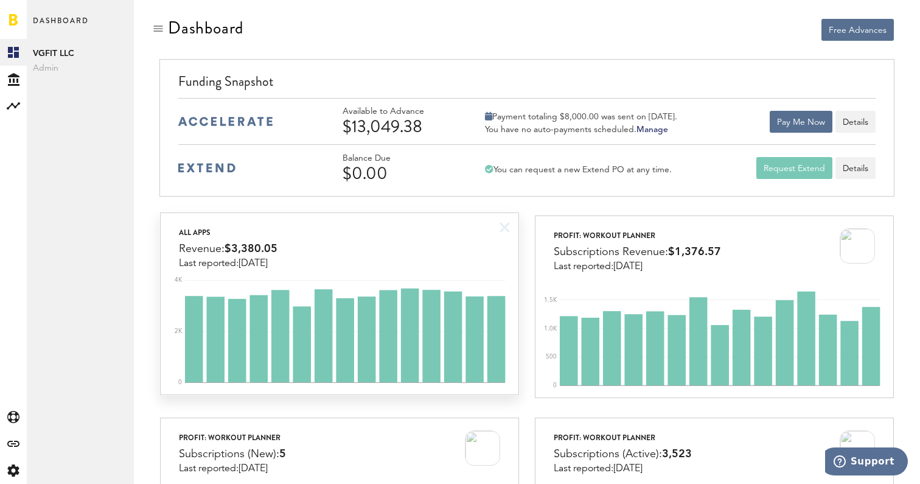
click at [443, 262] on div "All apps Revenue: $3,380.05 Last reported: [DATE]" at bounding box center [339, 241] width 357 height 56
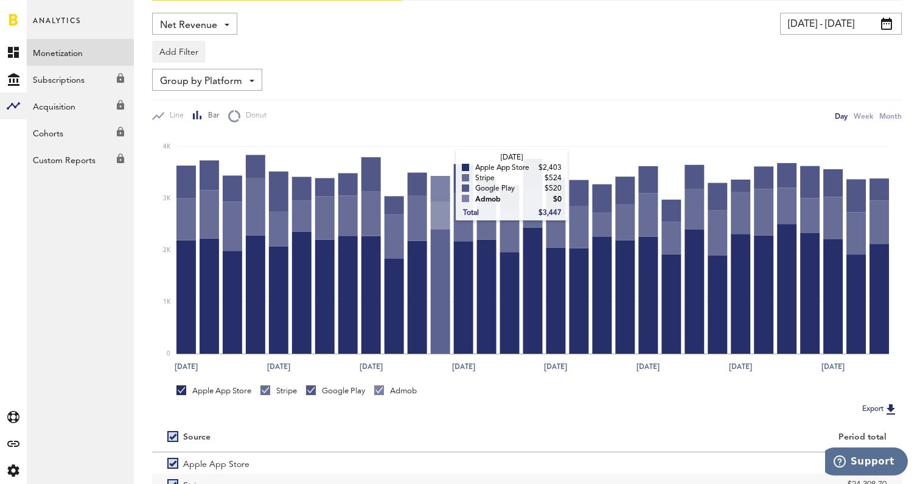
scroll to position [170, 0]
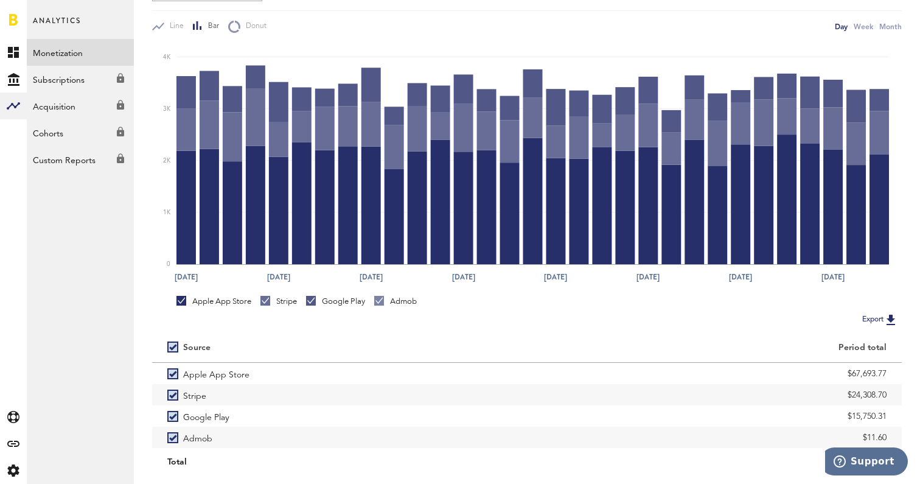
click at [281, 304] on div "Stripe" at bounding box center [278, 301] width 37 height 11
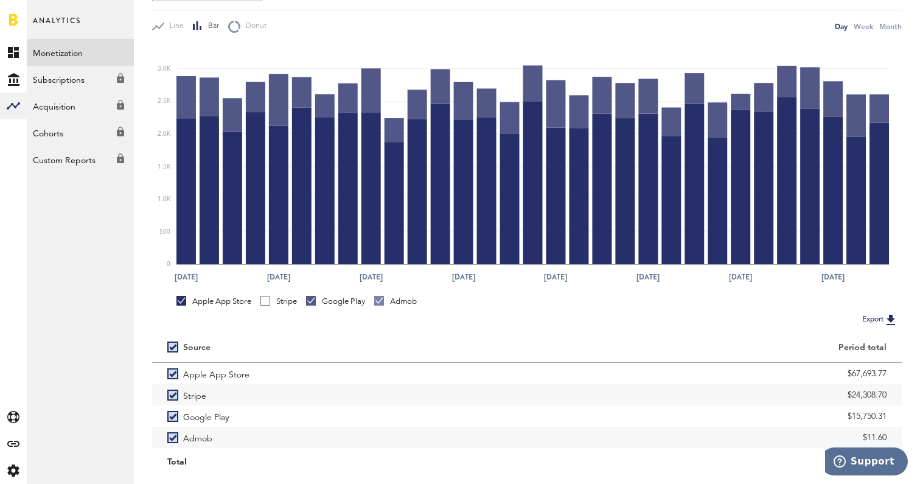
click at [334, 295] on div "Apple App Store Stripe Google Play Admob" at bounding box center [526, 299] width 749 height 23
click at [336, 297] on div "Google Play" at bounding box center [335, 301] width 59 height 11
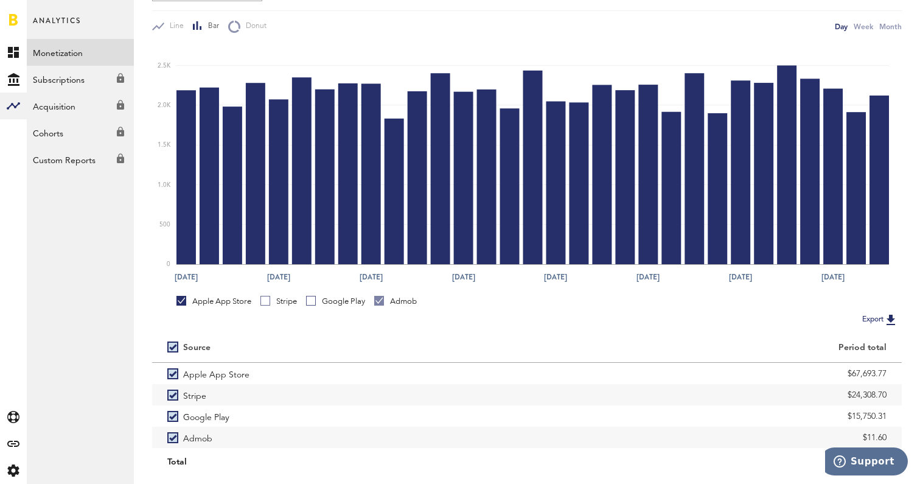
click at [391, 297] on div "Admob" at bounding box center [395, 301] width 43 height 11
click at [328, 302] on div "Google Play" at bounding box center [335, 301] width 59 height 11
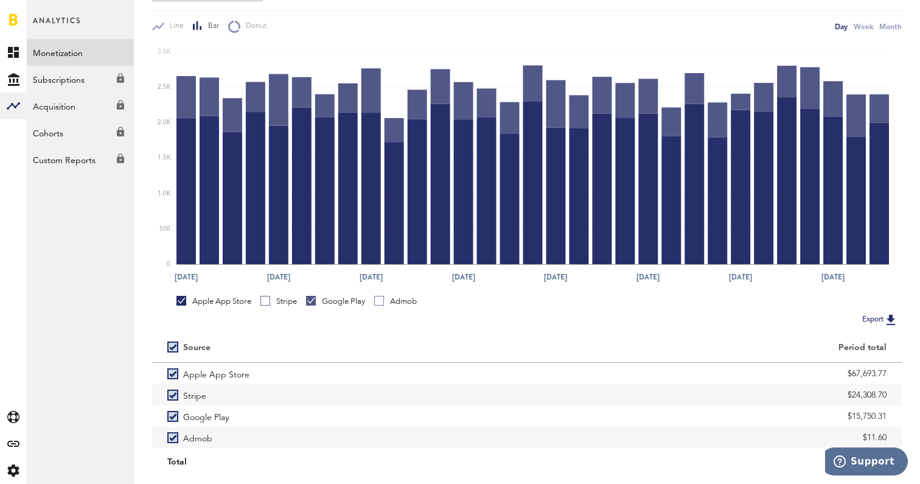
click at [215, 301] on div "Apple App Store" at bounding box center [213, 301] width 75 height 11
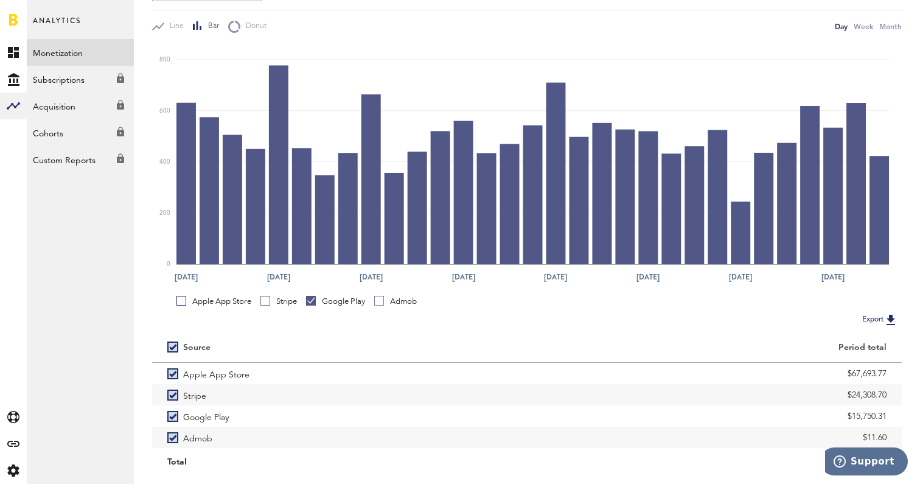
click at [282, 303] on div "Stripe" at bounding box center [278, 301] width 37 height 11
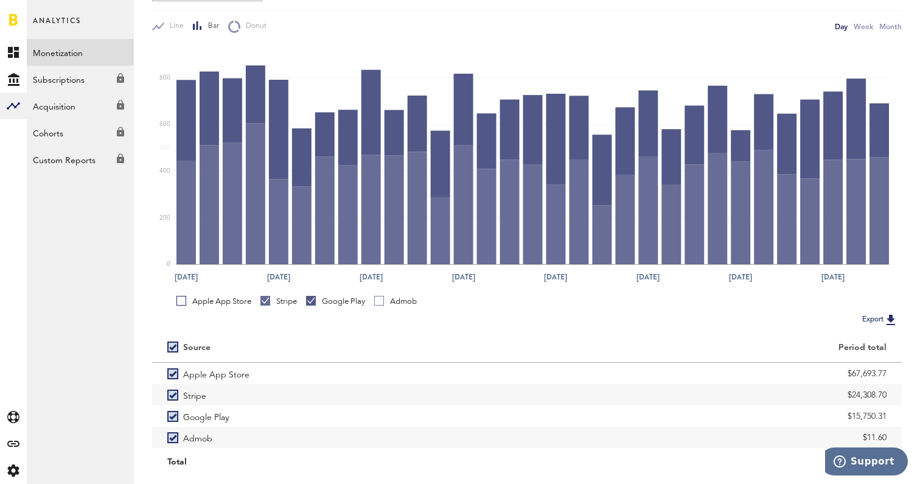
click at [329, 303] on div "Google Play" at bounding box center [335, 301] width 59 height 11
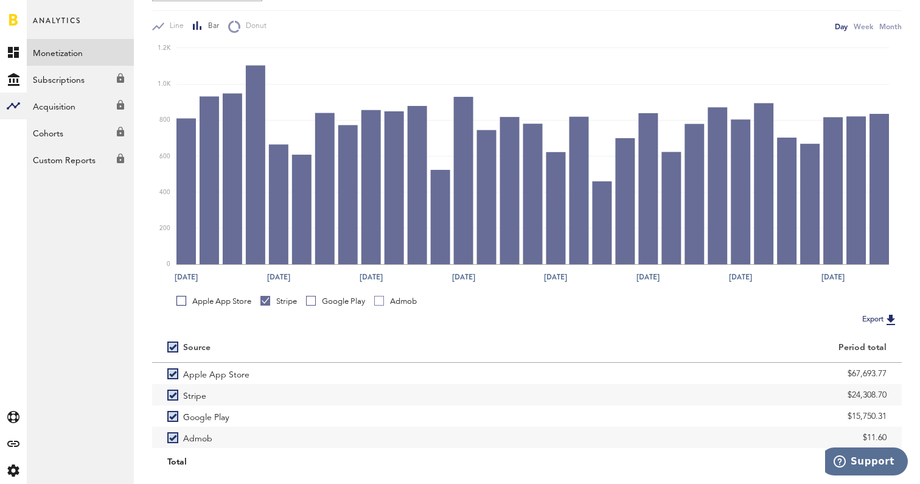
click at [329, 303] on div "Google Play" at bounding box center [335, 301] width 59 height 11
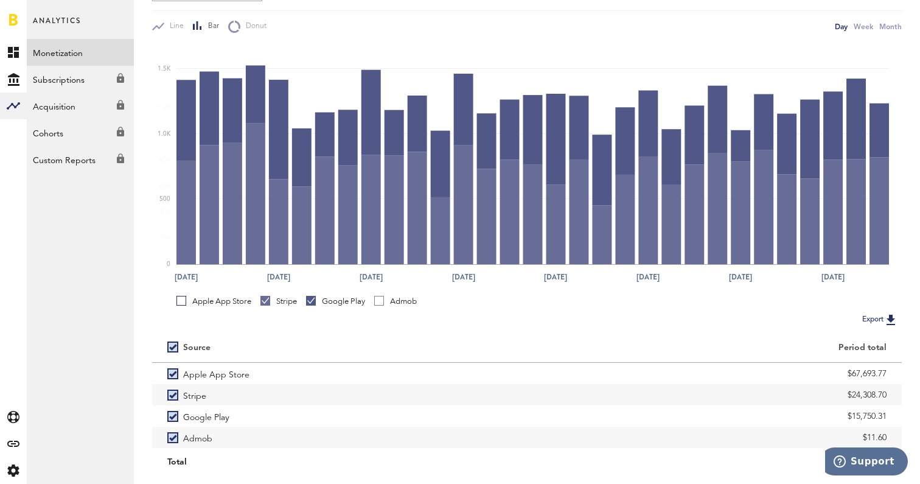
click at [288, 302] on div "Stripe" at bounding box center [278, 301] width 37 height 11
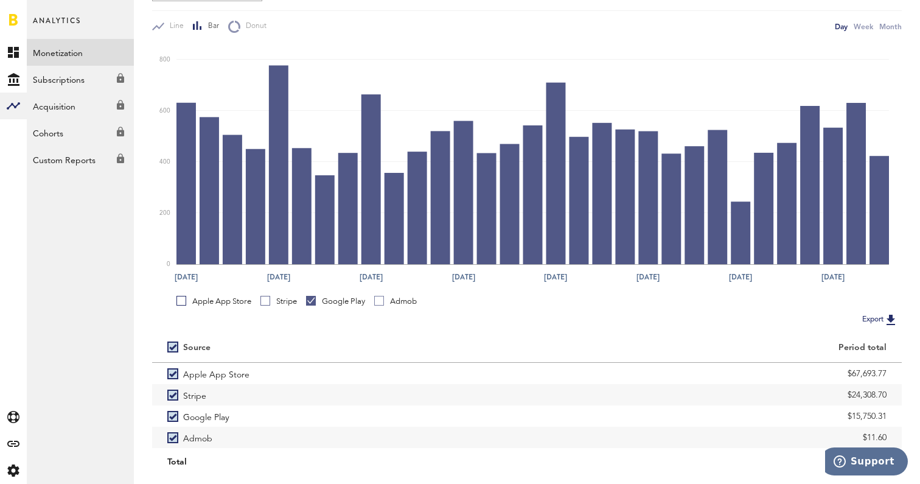
click at [288, 302] on div "Stripe" at bounding box center [278, 301] width 37 height 11
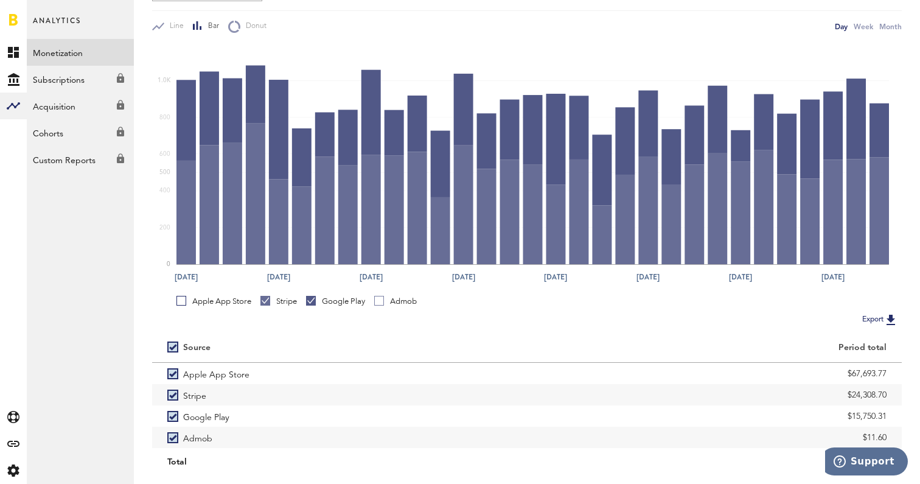
click at [325, 301] on div "Google Play" at bounding box center [335, 301] width 59 height 11
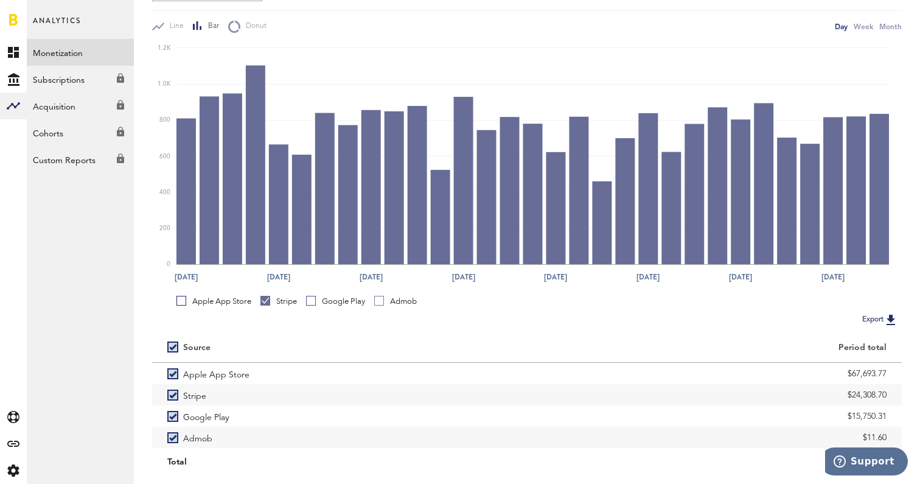
click at [336, 304] on div "Google Play" at bounding box center [335, 301] width 59 height 11
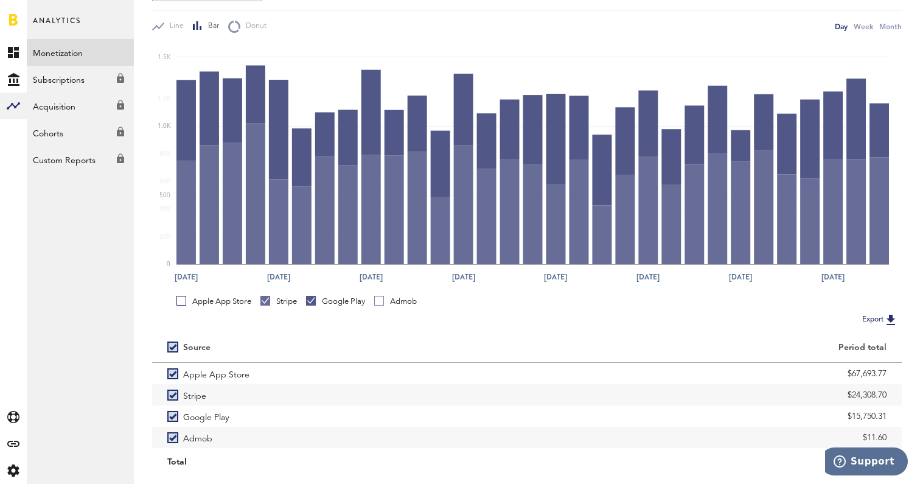
click at [288, 304] on div "Stripe" at bounding box center [278, 301] width 37 height 11
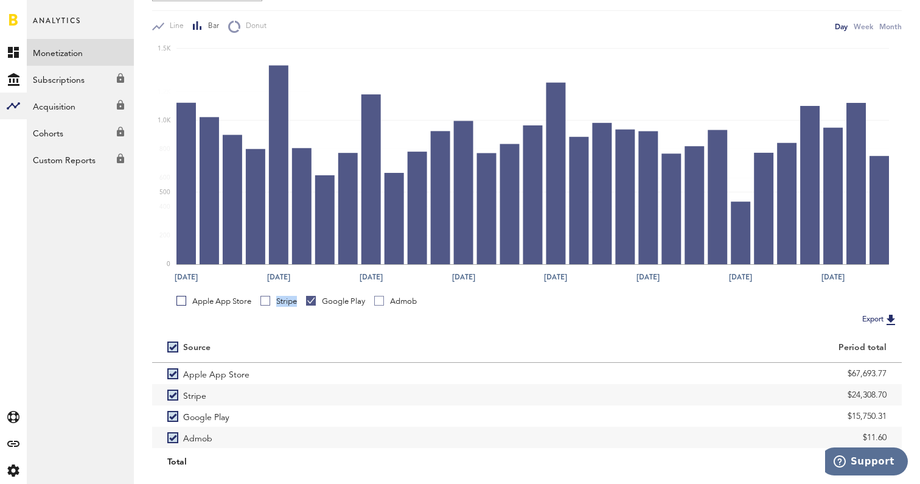
click at [288, 304] on div "Stripe" at bounding box center [278, 301] width 37 height 11
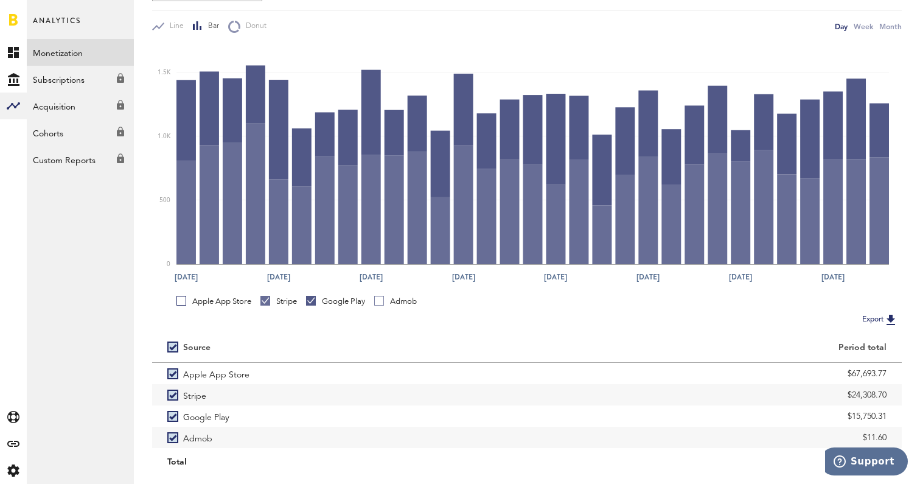
click at [330, 300] on div "Google Play" at bounding box center [335, 301] width 59 height 11
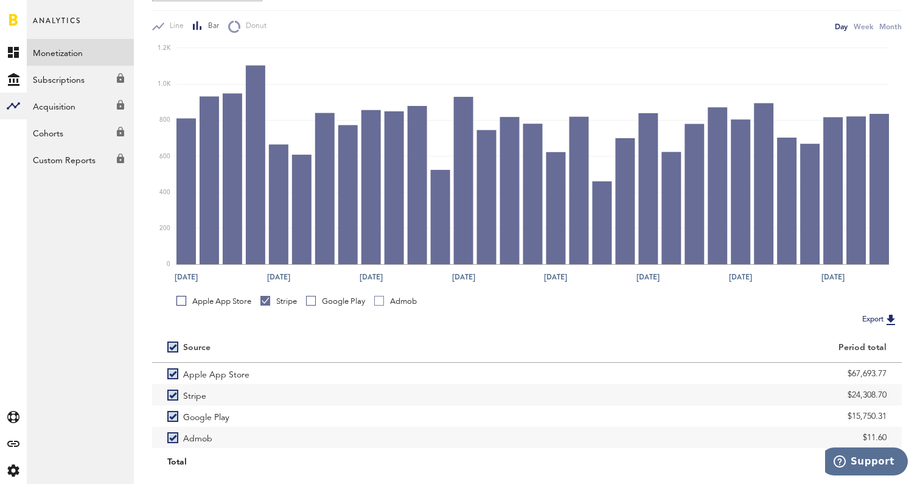
click at [240, 303] on div "Apple App Store" at bounding box center [213, 301] width 75 height 11
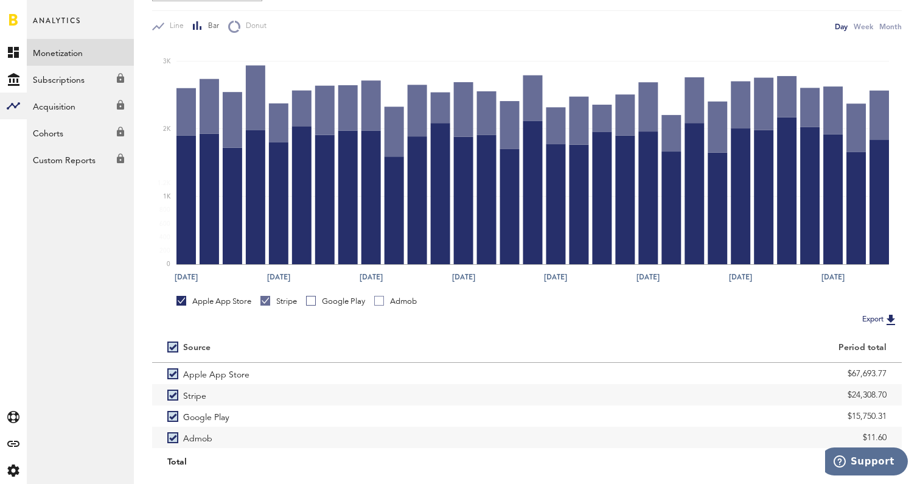
click at [273, 303] on div "Stripe" at bounding box center [278, 301] width 37 height 11
